Goal: Information Seeking & Learning: Check status

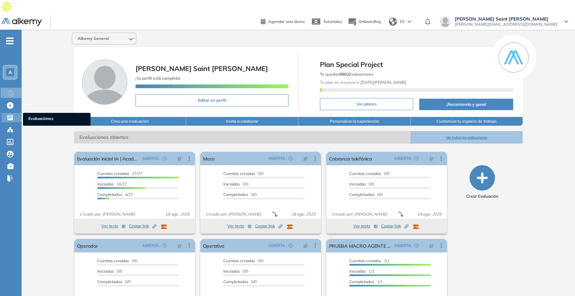
click at [5, 113] on div "Evaluaciones Evaluaciones" at bounding box center [11, 117] width 20 height 9
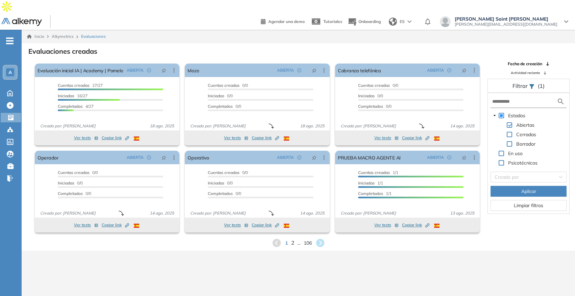
click at [291, 239] on span "2" at bounding box center [292, 243] width 3 height 8
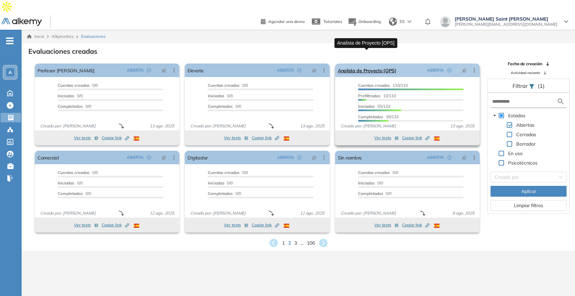
click at [354, 63] on link "Analista de Proyecto [OPS]" at bounding box center [367, 70] width 58 height 14
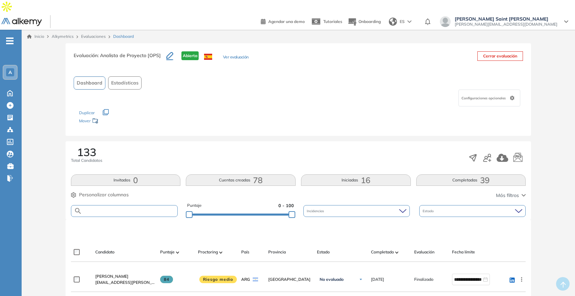
click at [146, 208] on input "text" at bounding box center [130, 210] width 96 height 5
type input "*****"
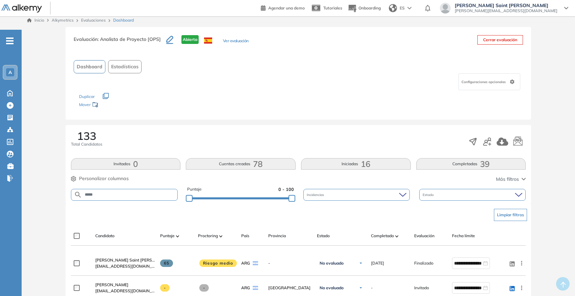
scroll to position [18, 0]
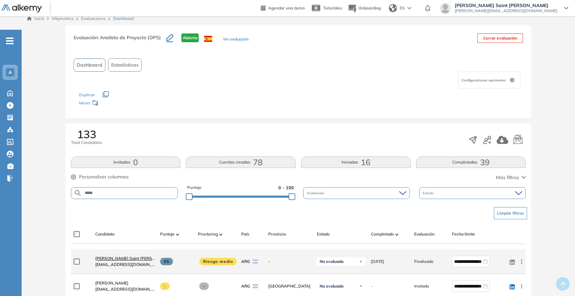
click at [120, 256] on span "[PERSON_NAME] Saint [PERSON_NAME]" at bounding box center [134, 258] width 78 height 5
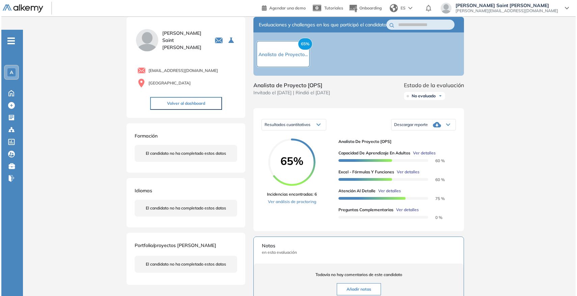
scroll to position [35, 0]
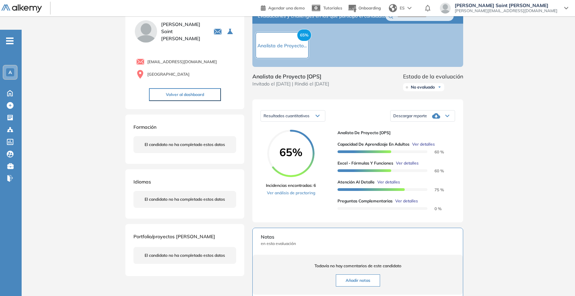
click at [410, 198] on span "Ver detalles" at bounding box center [406, 201] width 23 height 6
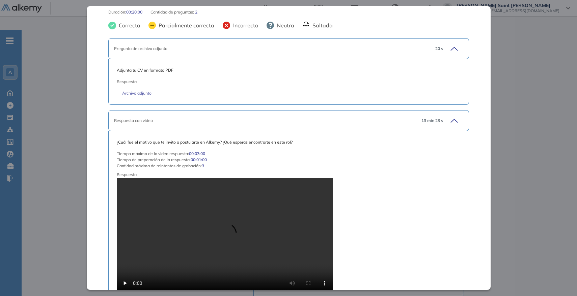
scroll to position [0, 0]
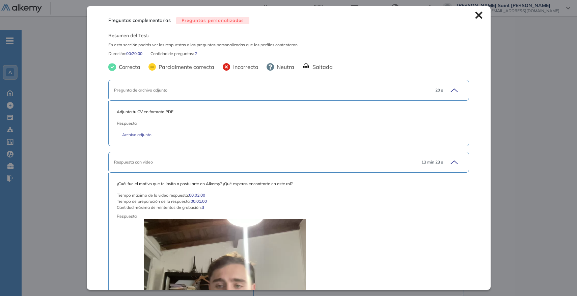
click at [477, 16] on icon at bounding box center [478, 14] width 7 height 7
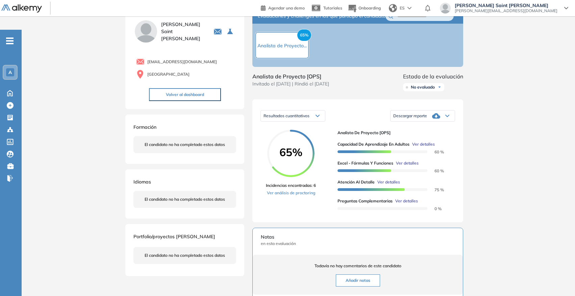
click at [419, 141] on span "Ver detalles" at bounding box center [423, 144] width 23 height 6
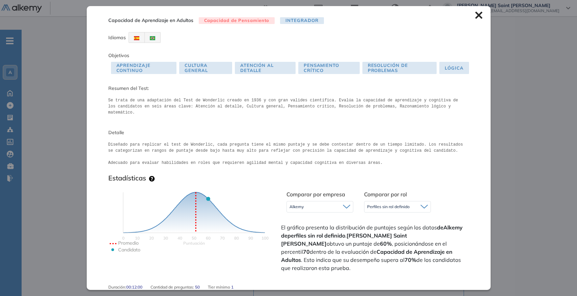
click at [476, 14] on icon at bounding box center [478, 15] width 7 height 7
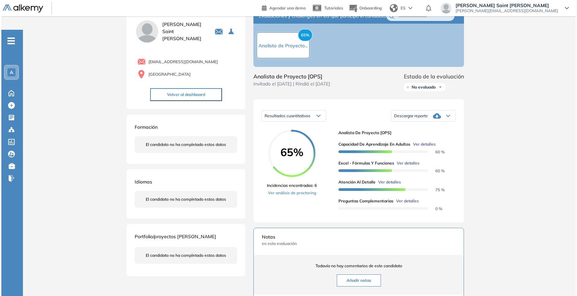
scroll to position [43, 0]
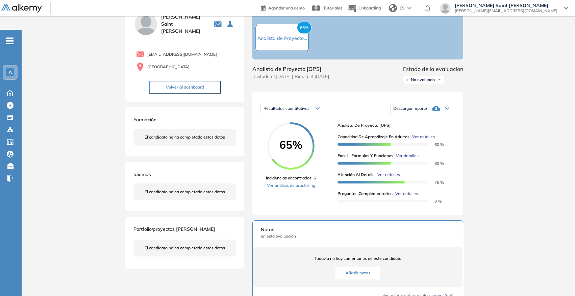
click at [413, 153] on span "Ver detalles" at bounding box center [407, 156] width 23 height 6
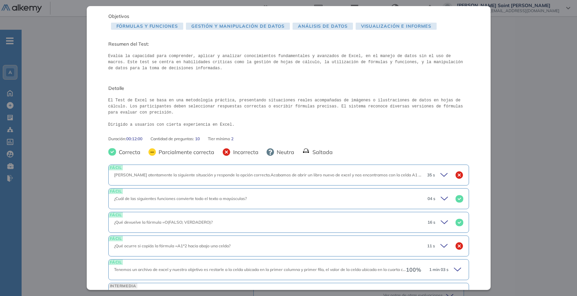
scroll to position [0, 0]
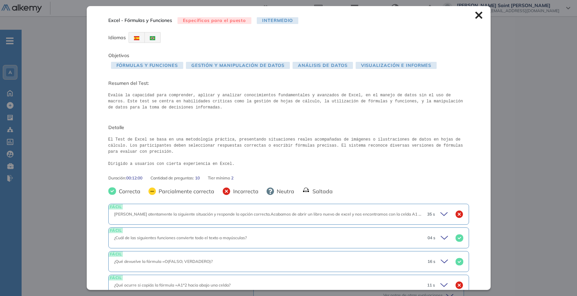
click at [475, 15] on icon at bounding box center [478, 15] width 7 height 7
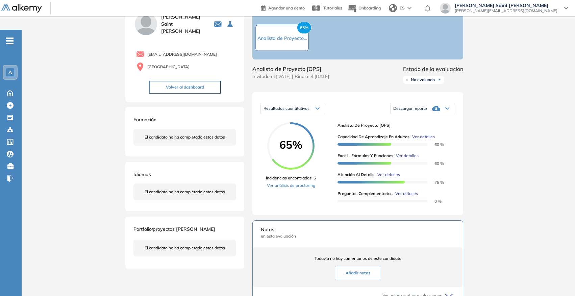
click at [391, 172] on span "Ver detalles" at bounding box center [388, 175] width 23 height 6
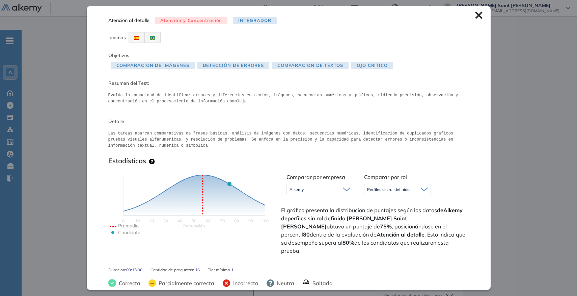
click at [476, 18] on icon at bounding box center [478, 14] width 7 height 7
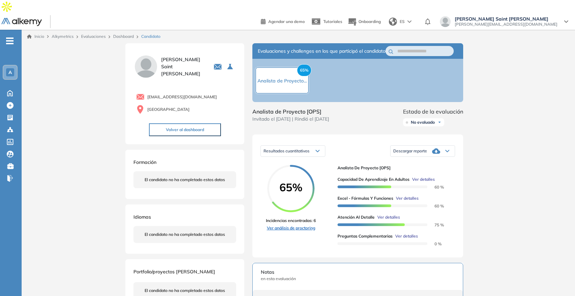
click at [307, 225] on link "Ver análisis de proctoring" at bounding box center [291, 228] width 50 height 6
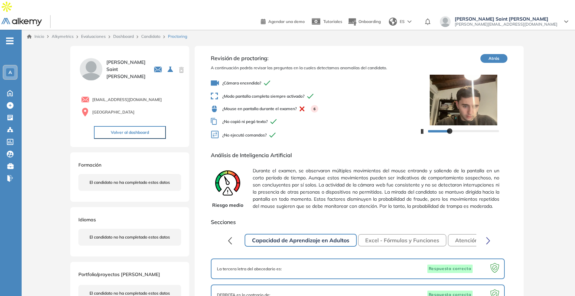
click at [149, 30] on div "Inicio Alkymetrics Evaluaciones Dashboard Candidato Proctoring" at bounding box center [298, 37] width 553 height 14
click at [151, 34] on link "Candidato" at bounding box center [150, 36] width 19 height 5
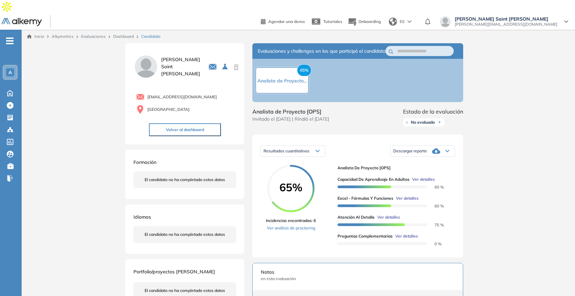
click at [125, 34] on link "Dashboard" at bounding box center [123, 36] width 21 height 5
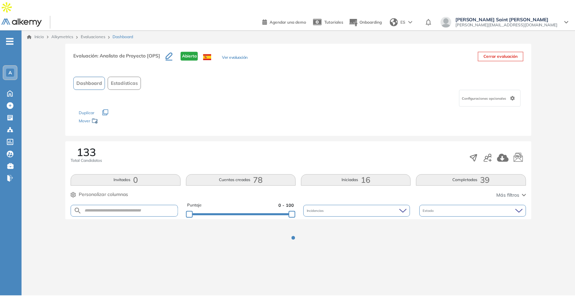
scroll to position [2, 0]
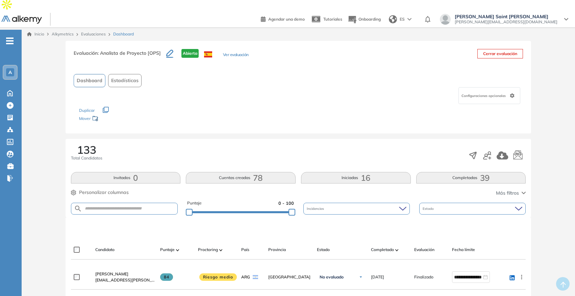
click at [446, 172] on button "Completadas 39" at bounding box center [471, 177] width 110 height 11
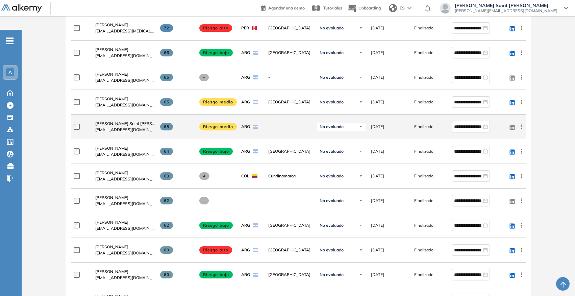
scroll to position [0, 0]
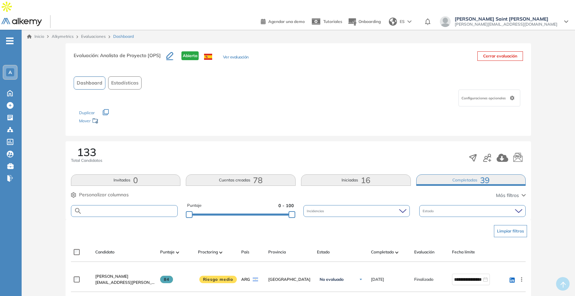
click at [162, 208] on input "text" at bounding box center [130, 210] width 96 height 5
type input "*****"
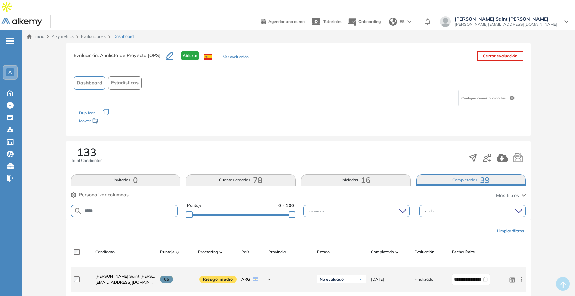
click at [119, 273] on span "[PERSON_NAME] Saint [PERSON_NAME]" at bounding box center [134, 275] width 78 height 5
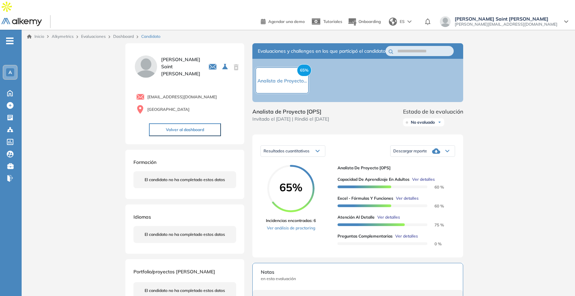
click at [408, 195] on span "Ver detalles" at bounding box center [407, 198] width 23 height 6
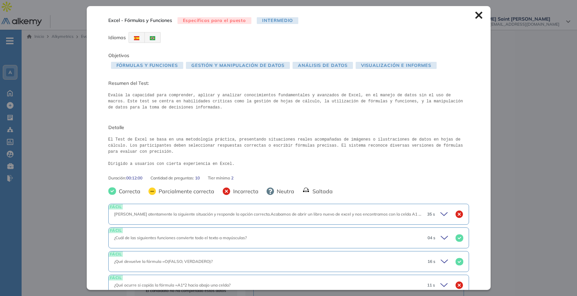
click at [475, 17] on icon at bounding box center [478, 15] width 7 height 7
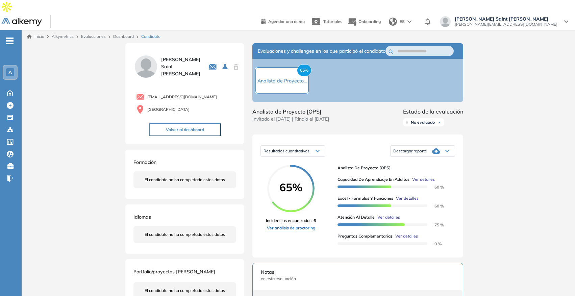
click at [302, 225] on link "Ver análisis de proctoring" at bounding box center [291, 228] width 50 height 6
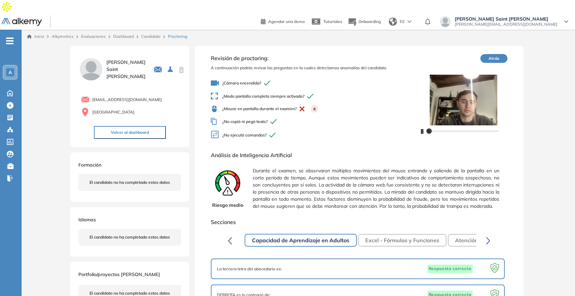
click at [422, 129] on icon "button" at bounding box center [422, 131] width 3 height 5
click at [378, 236] on button "Excel - Fórmulas y Funciones" at bounding box center [402, 240] width 88 height 12
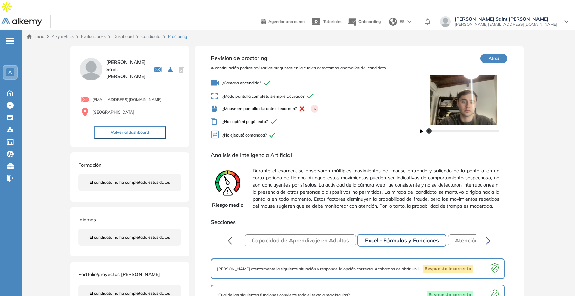
click at [156, 34] on link "Candidato" at bounding box center [150, 36] width 19 height 5
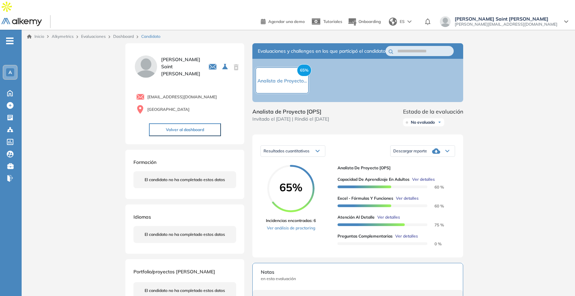
click at [302, 148] on span "Resultados cuantitativos" at bounding box center [286, 150] width 46 height 5
click at [296, 172] on div "Resultados relativos" at bounding box center [292, 178] width 63 height 12
click at [307, 146] on div "Resultados relativos" at bounding box center [293, 151] width 64 height 11
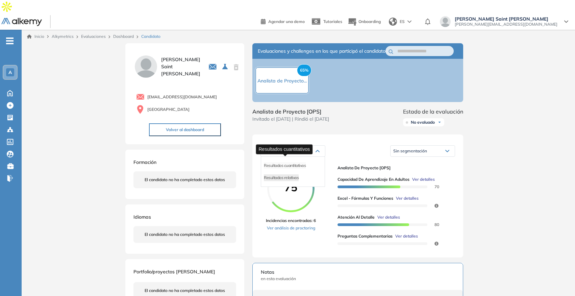
click at [305, 163] on span "Resultados cuantitativos" at bounding box center [285, 165] width 42 height 5
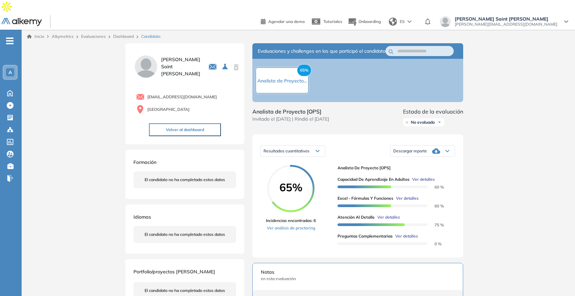
click at [406, 239] on div at bounding box center [382, 242] width 90 height 7
click at [406, 233] on span "Ver detalles" at bounding box center [406, 236] width 23 height 6
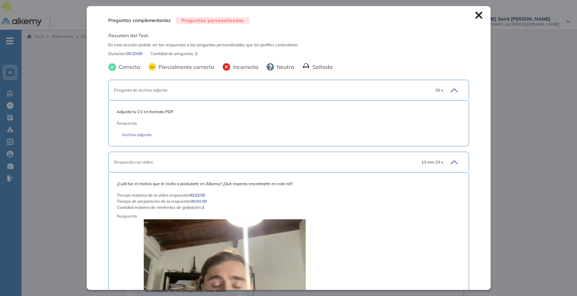
click at [472, 8] on div "Preguntas complementarias Preguntas personalizadas Resumen del Test: En esta se…" at bounding box center [289, 147] width 404 height 283
click at [475, 13] on icon at bounding box center [478, 15] width 7 height 7
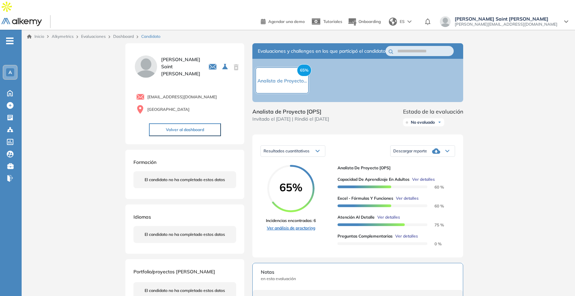
click at [290, 225] on link "Ver análisis de proctoring" at bounding box center [291, 228] width 50 height 6
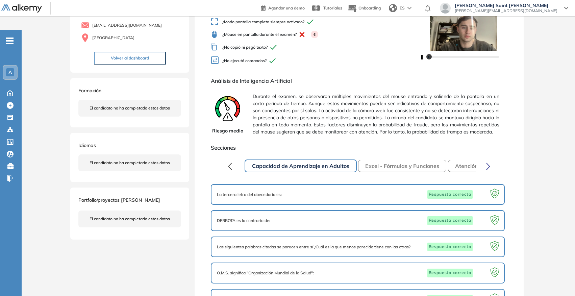
scroll to position [77, 0]
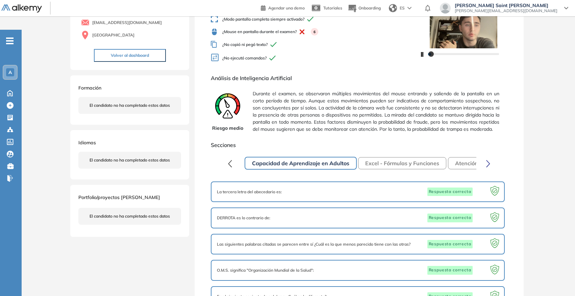
click at [452, 157] on button "Atención al detalle" at bounding box center [479, 163] width 62 height 12
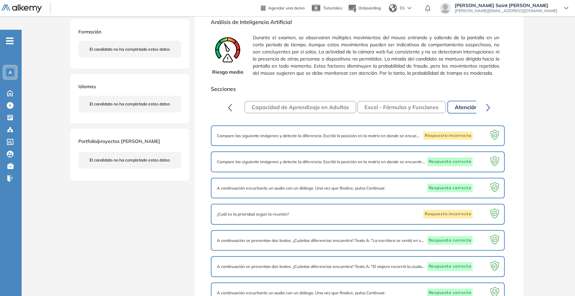
scroll to position [128, 0]
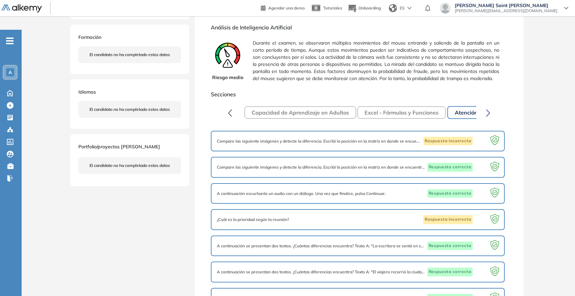
click at [321, 106] on button "Capacidad de Aprendizaje en Adultos" at bounding box center [299, 112] width 111 height 12
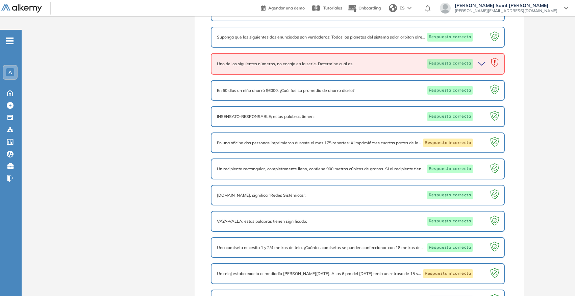
scroll to position [887, 0]
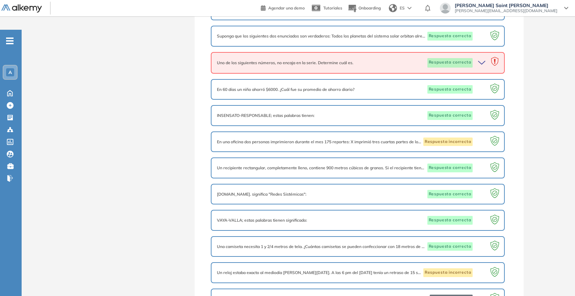
click at [348, 59] on div "Uno de los siguientes números, no encaja en la serie. Determine cuál es. Respue…" at bounding box center [357, 62] width 281 height 9
click at [482, 58] on icon "button" at bounding box center [482, 62] width 9 height 9
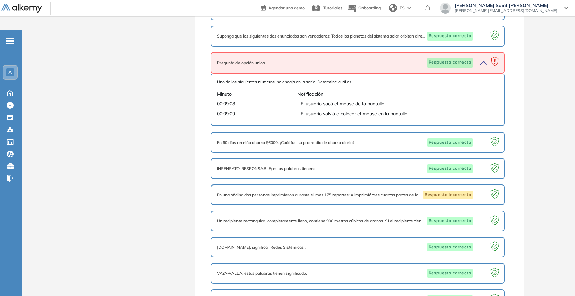
click at [482, 58] on icon "button" at bounding box center [482, 62] width 9 height 9
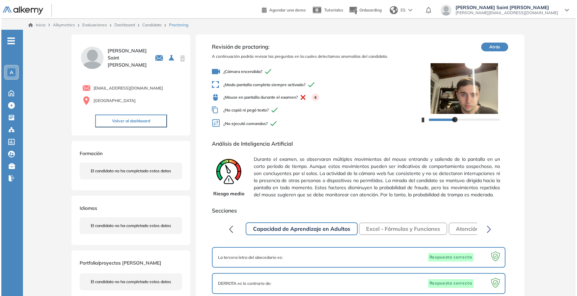
scroll to position [0, 0]
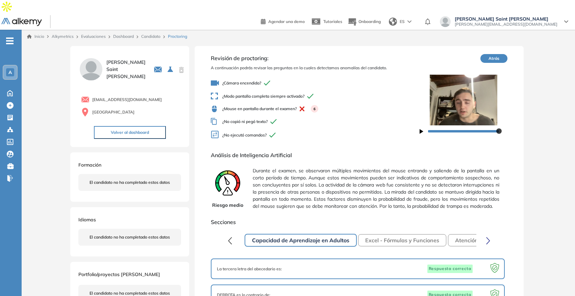
click at [152, 34] on link "Candidato" at bounding box center [150, 36] width 19 height 5
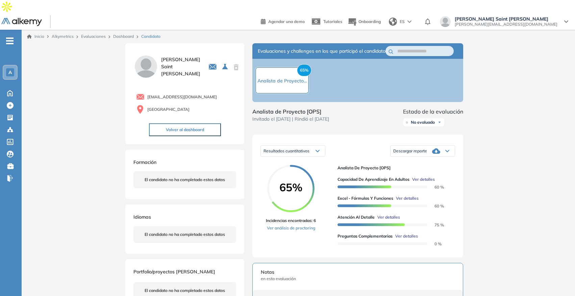
click at [130, 34] on link "Dashboard" at bounding box center [123, 36] width 21 height 5
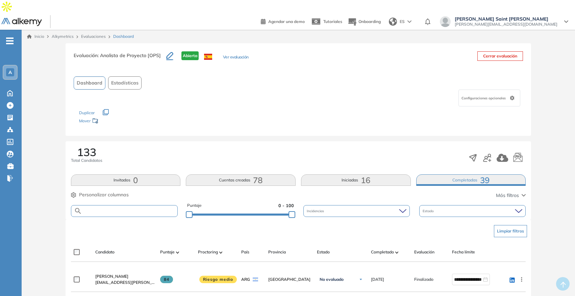
click at [142, 208] on input "text" at bounding box center [130, 210] width 96 height 5
type input "*****"
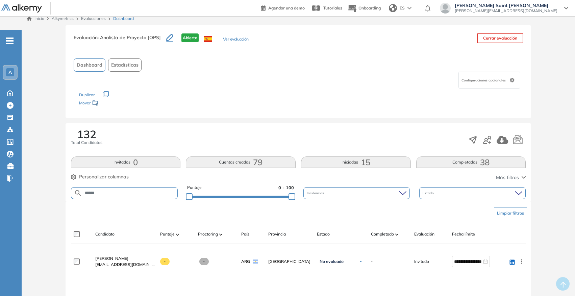
click at [151, 190] on input "******" at bounding box center [130, 192] width 96 height 5
